Goal: Task Accomplishment & Management: Manage account settings

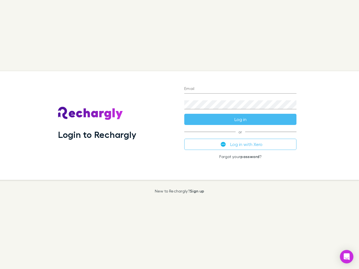
click at [180, 135] on div "Login to Rechargly" at bounding box center [117, 125] width 126 height 109
click at [240, 89] on input "Email" at bounding box center [240, 89] width 112 height 9
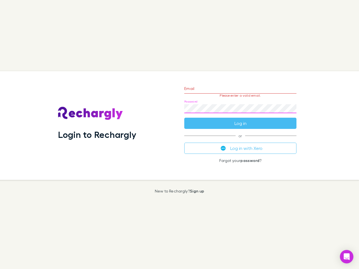
click at [240, 120] on form "Email Please enter a valid email. Password Log in" at bounding box center [240, 104] width 112 height 49
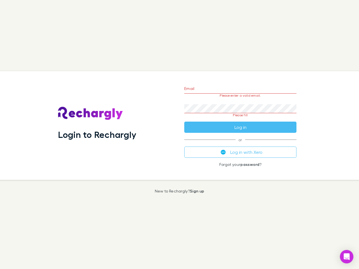
click at [240, 144] on div "Email Please enter a valid email. Password Please fill Log in or Log in with Xe…" at bounding box center [240, 125] width 121 height 109
click at [347, 257] on icon "Open Intercom Messenger" at bounding box center [347, 257] width 6 height 7
